Goal: Find specific page/section: Find specific page/section

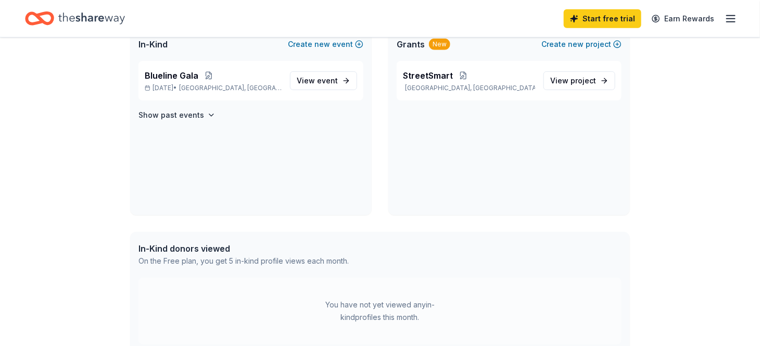
scroll to position [100, 0]
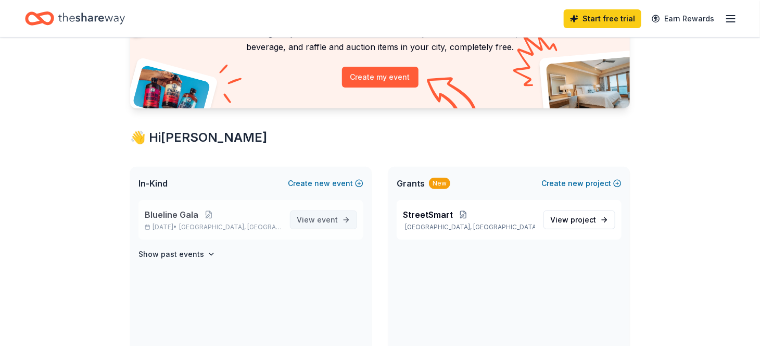
click at [327, 215] on span "event" at bounding box center [327, 219] width 21 height 9
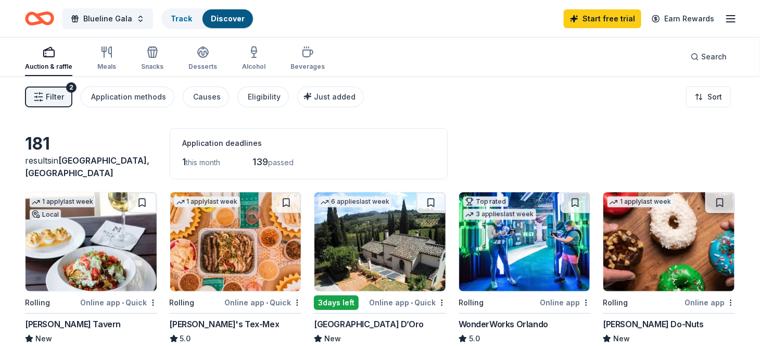
click at [60, 98] on span "Filter" at bounding box center [55, 97] width 18 height 12
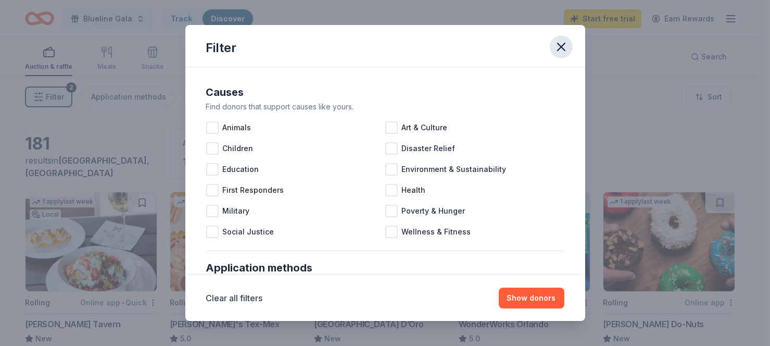
click at [562, 47] on icon "button" at bounding box center [560, 46] width 7 height 7
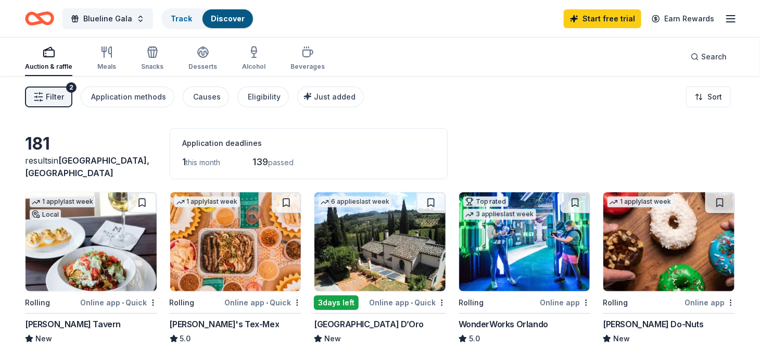
click at [74, 85] on div "2" at bounding box center [71, 87] width 10 height 10
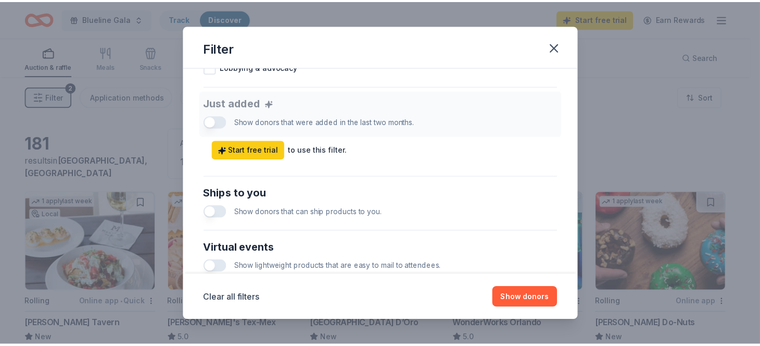
scroll to position [547, 0]
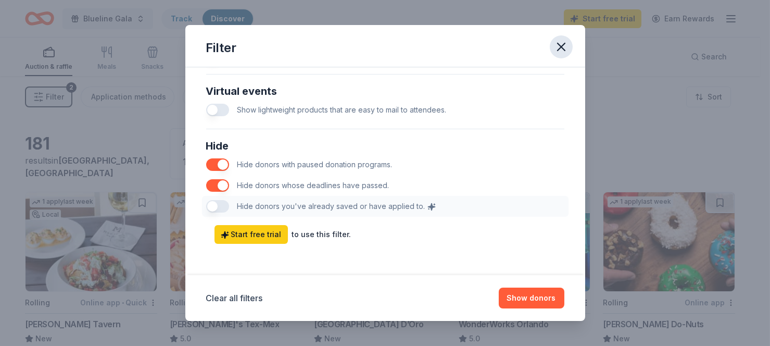
click at [561, 42] on icon "button" at bounding box center [561, 47] width 15 height 15
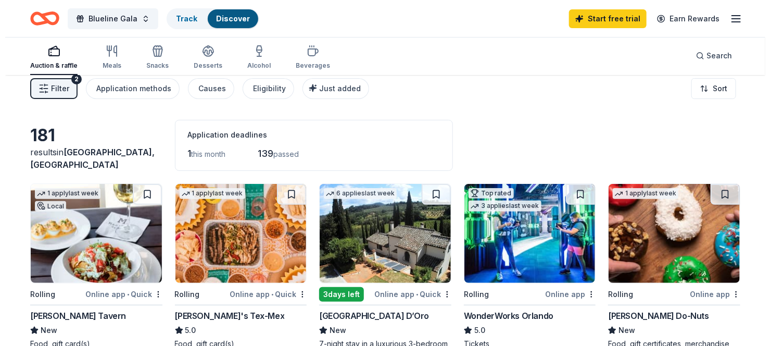
scroll to position [0, 0]
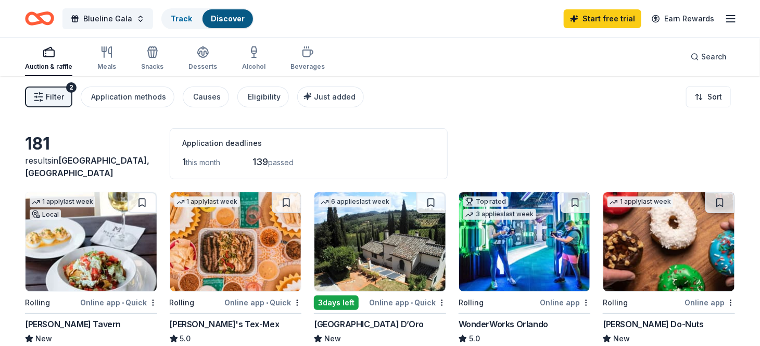
click at [59, 92] on span "Filter" at bounding box center [55, 97] width 18 height 12
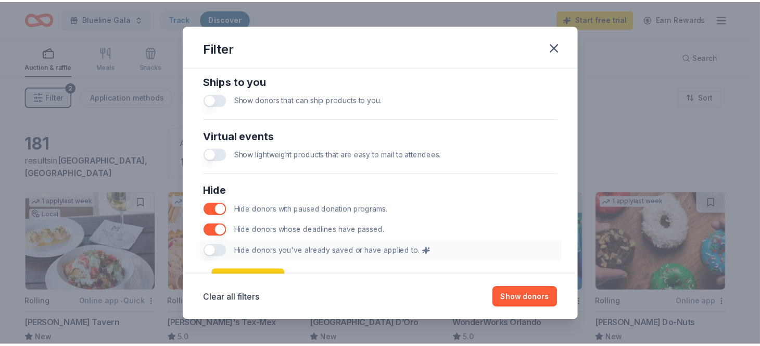
scroll to position [547, 0]
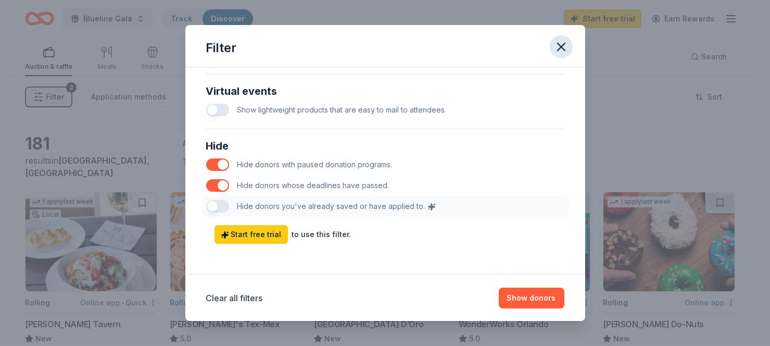
click at [559, 46] on icon "button" at bounding box center [561, 47] width 15 height 15
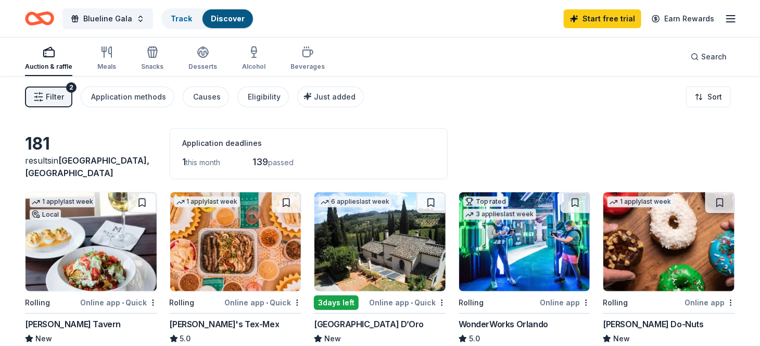
scroll to position [0, 0]
click at [137, 22] on button "Blueline Gala" at bounding box center [107, 18] width 91 height 21
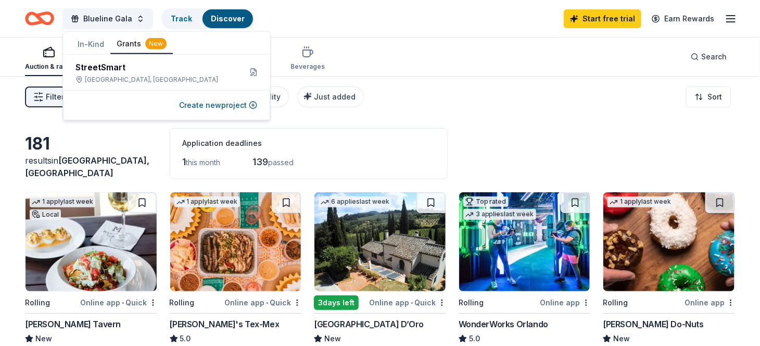
click at [154, 44] on div "New" at bounding box center [155, 43] width 21 height 11
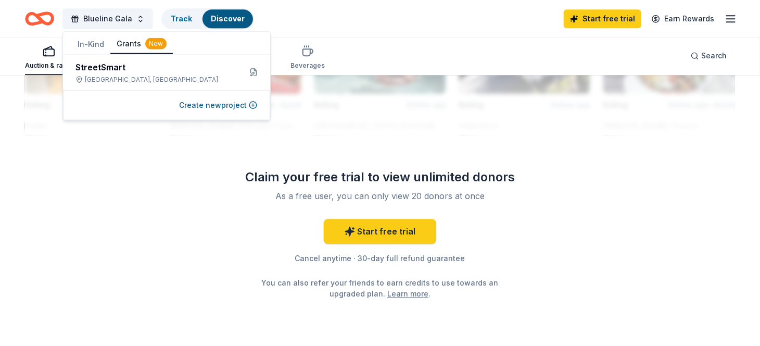
scroll to position [1065, 0]
